Goal: Task Accomplishment & Management: Complete application form

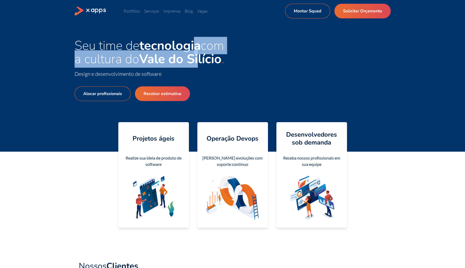
click at [201, 57] on span "Seu time de tecnologia com a cultura do Vale do Silício" at bounding box center [149, 52] width 149 height 31
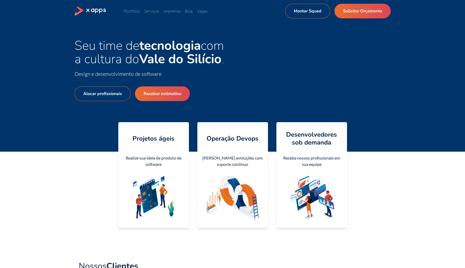
click at [242, 62] on div "Seu time de tecnologia com a cultura do Vale do Silício Design e desenvolviment…" at bounding box center [233, 87] width 316 height 96
drag, startPoint x: 409, startPoint y: 207, endPoint x: 407, endPoint y: 200, distance: 6.9
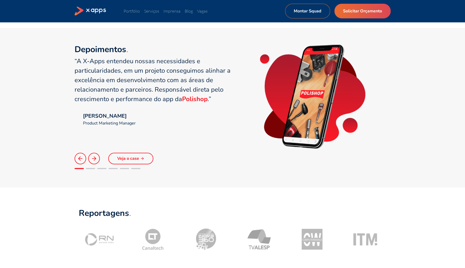
scroll to position [351, 0]
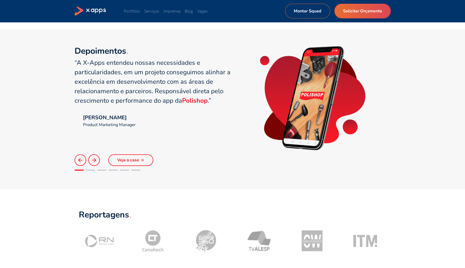
click at [94, 160] on icon at bounding box center [94, 160] width 6 height 6
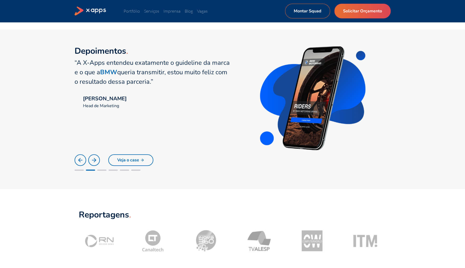
click at [94, 160] on icon at bounding box center [94, 160] width 6 height 6
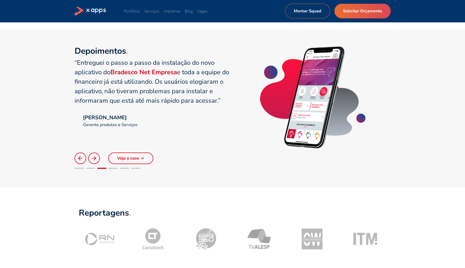
click at [94, 160] on icon at bounding box center [94, 158] width 6 height 6
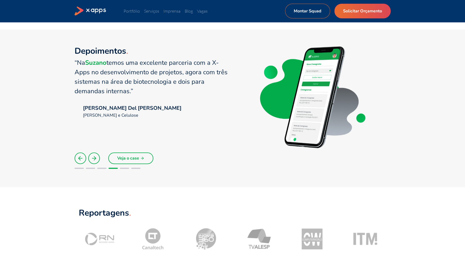
click at [94, 160] on icon at bounding box center [94, 158] width 6 height 6
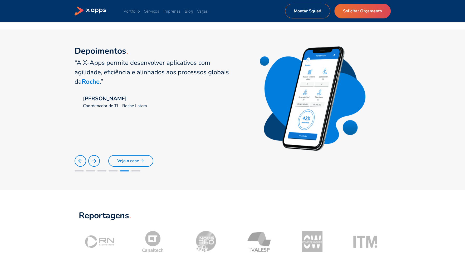
click at [94, 160] on icon at bounding box center [94, 161] width 6 height 6
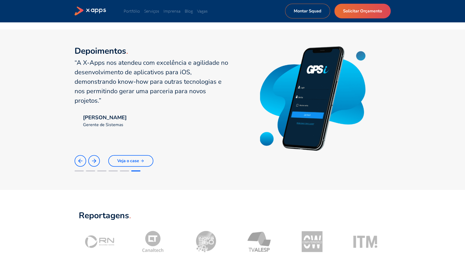
click at [94, 160] on icon at bounding box center [94, 161] width 6 height 6
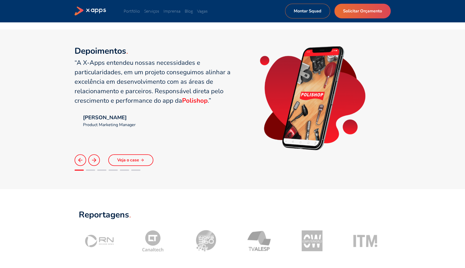
click at [94, 160] on icon at bounding box center [94, 160] width 6 height 6
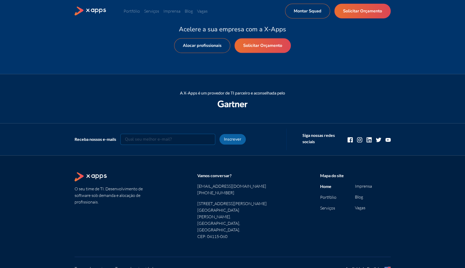
scroll to position [623, 0]
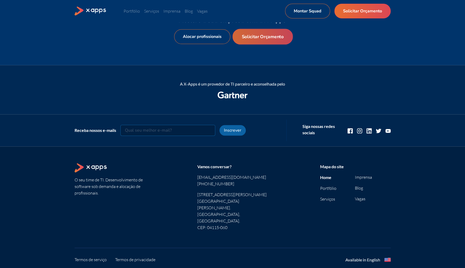
click at [266, 40] on link "Solicitar Orçamento" at bounding box center [262, 37] width 60 height 16
select select "BR"
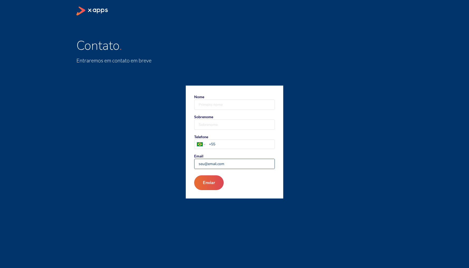
click at [221, 166] on input "Email" at bounding box center [235, 164] width 80 height 10
click at [221, 147] on div "Afghanistan Åland Islands Albania Algeria American Samoa Andorra Angola Anguill…" at bounding box center [235, 144] width 80 height 9
click at [208, 147] on select "Afghanistan Åland Islands Albania Algeria American Samoa Andorra Angola Anguill…" at bounding box center [201, 144] width 13 height 9
click at [221, 124] on input "Sobrenome" at bounding box center [235, 125] width 80 height 10
click at [220, 101] on input "Nome" at bounding box center [235, 105] width 80 height 10
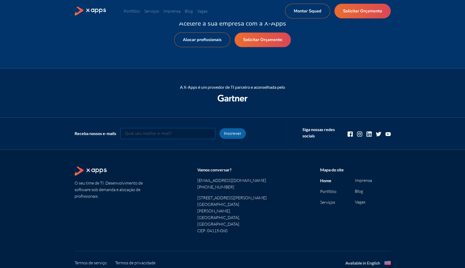
scroll to position [623, 0]
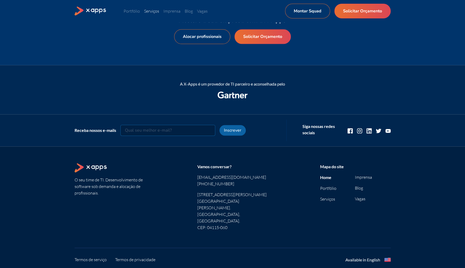
click at [156, 12] on link "Serviços" at bounding box center [151, 10] width 15 height 5
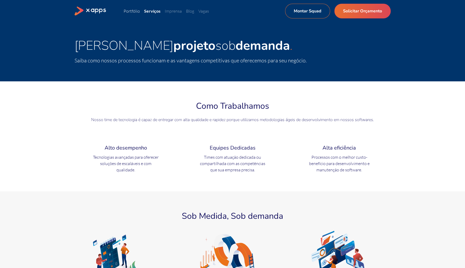
click at [134, 13] on link "Portfólio" at bounding box center [132, 10] width 16 height 5
